Goal: Find specific page/section: Find specific page/section

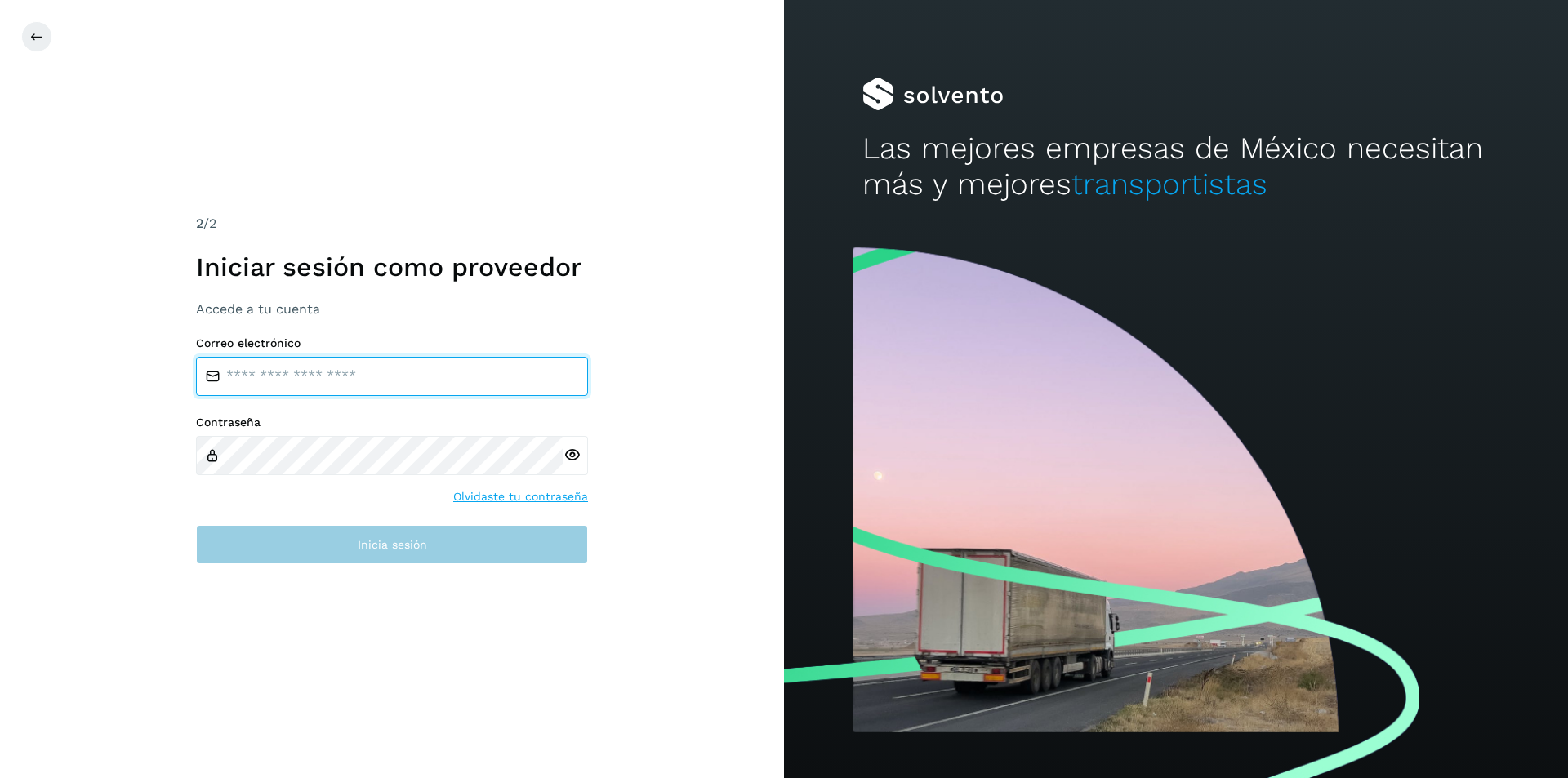
type input "**********"
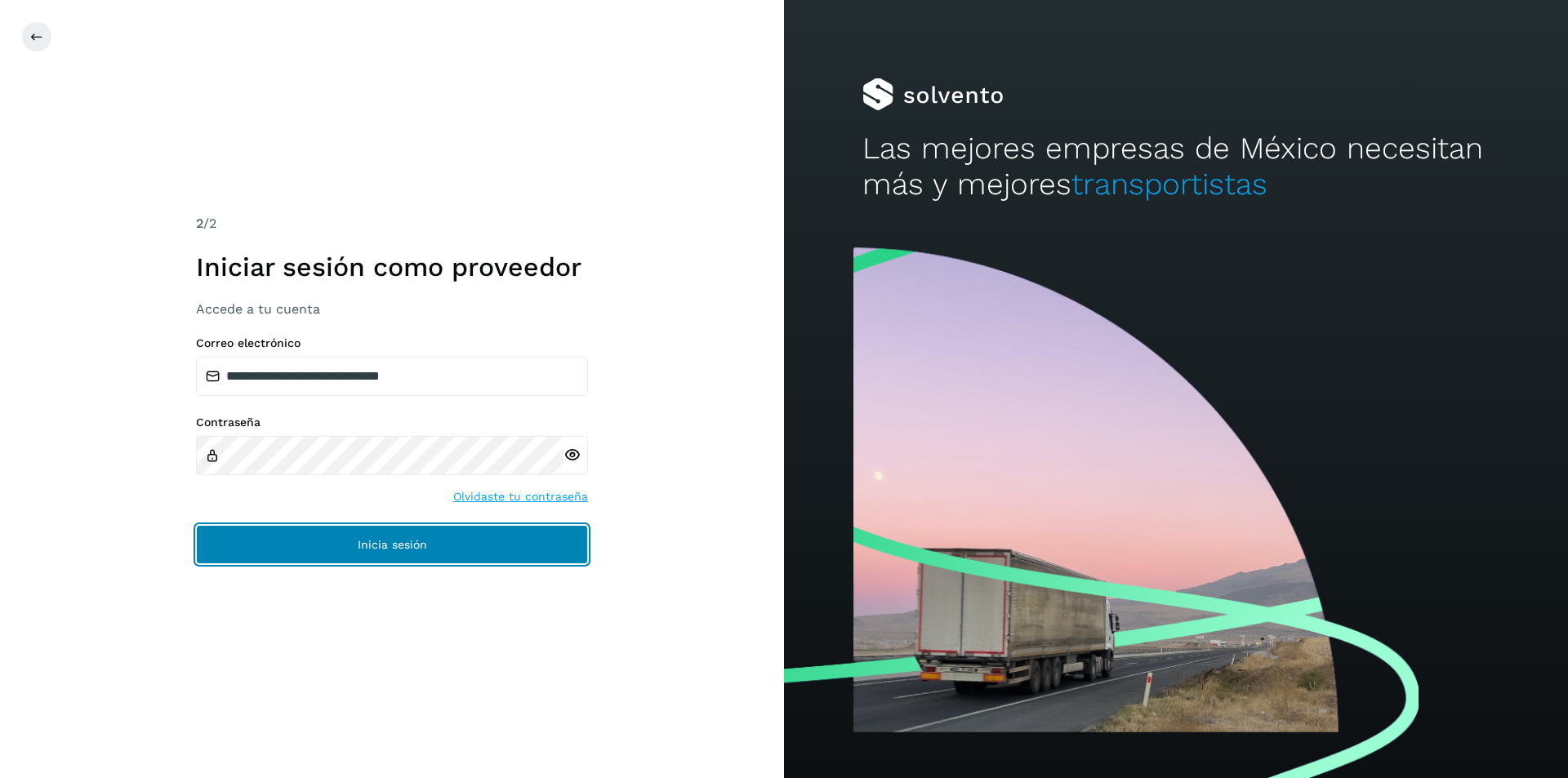
click at [384, 544] on span "Inicia sesión" at bounding box center [392, 544] width 70 height 11
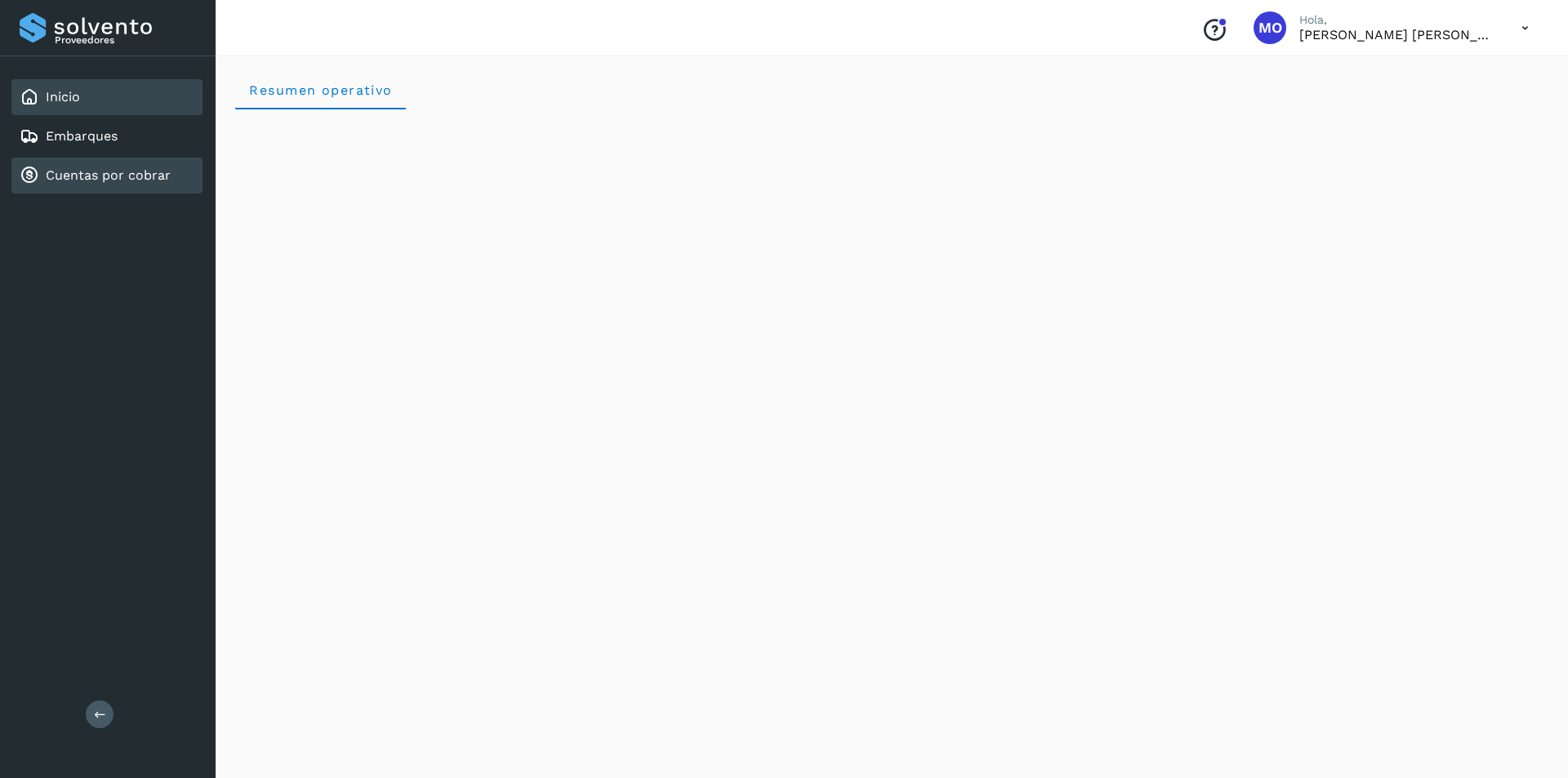
click at [103, 169] on link "Cuentas por cobrar" at bounding box center [108, 175] width 125 height 16
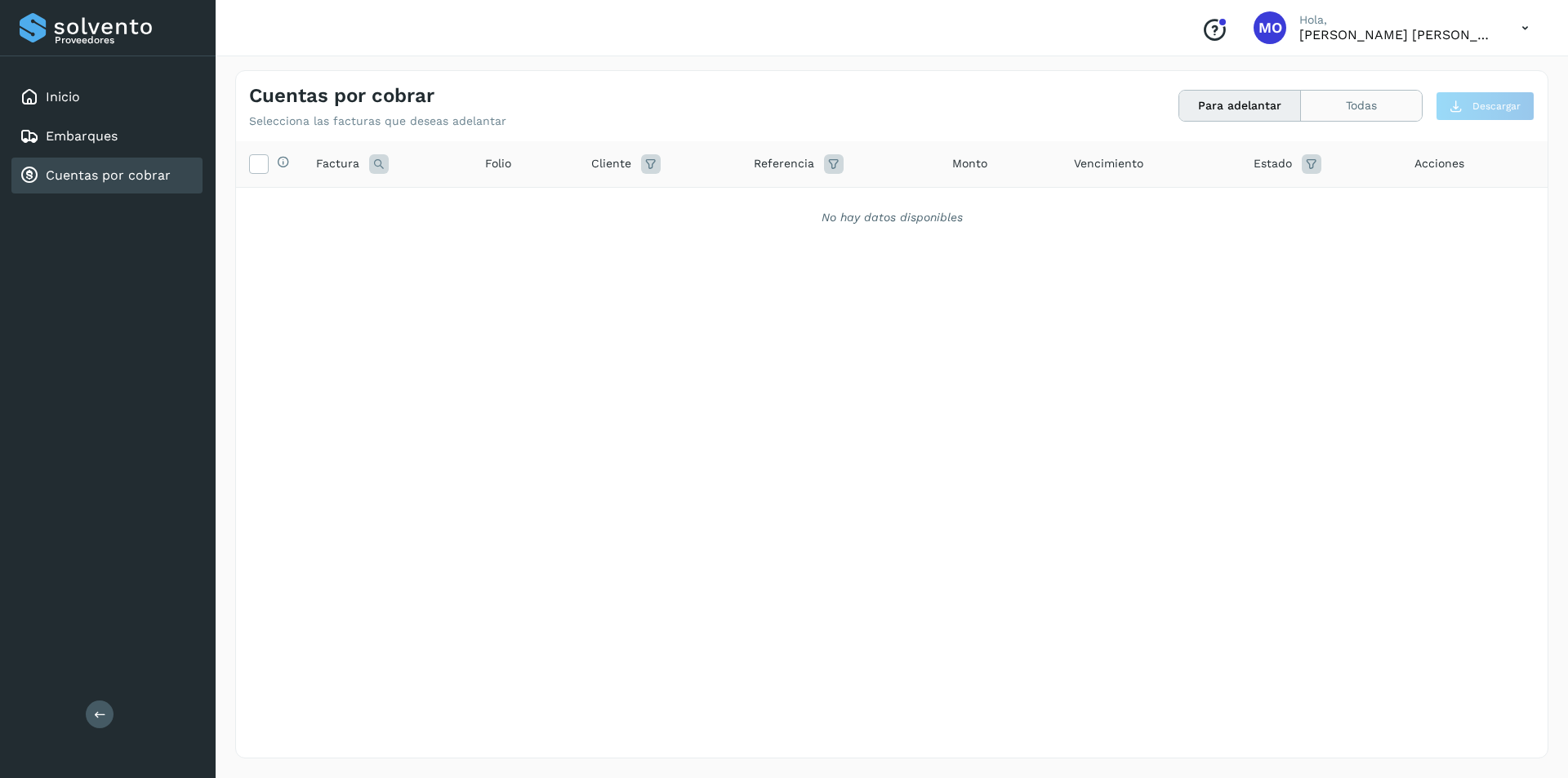
click at [1315, 101] on button "Todas" at bounding box center [1361, 105] width 121 height 30
